Goal: Navigation & Orientation: Find specific page/section

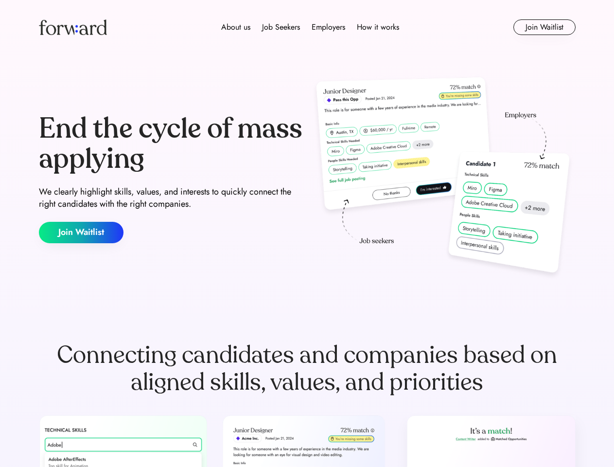
click at [307, 233] on div "End the cycle of mass applying We clearly highlight skills, values, and interes…" at bounding box center [307, 178] width 537 height 209
click at [307, 27] on div "About us Job Seekers Employers How it works" at bounding box center [310, 27] width 383 height 12
click at [73, 27] on img at bounding box center [73, 27] width 68 height 16
click at [310, 27] on div "About us Job Seekers Employers How it works" at bounding box center [310, 27] width 383 height 12
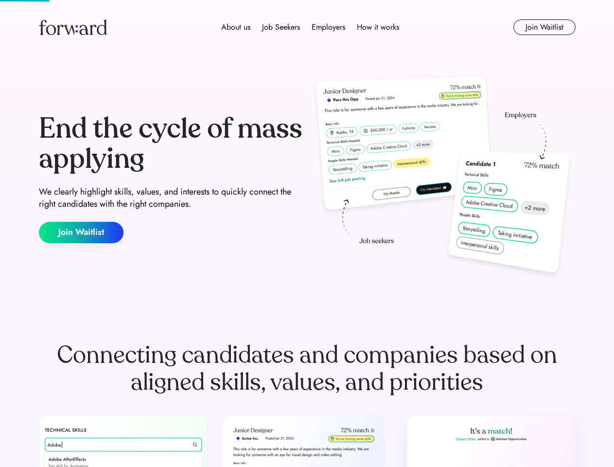
click at [236, 27] on div "About us" at bounding box center [235, 27] width 29 height 12
click at [281, 27] on div "Job Seekers" at bounding box center [281, 27] width 38 height 12
click at [328, 27] on div "Employers" at bounding box center [329, 27] width 34 height 12
